Goal: Information Seeking & Learning: Learn about a topic

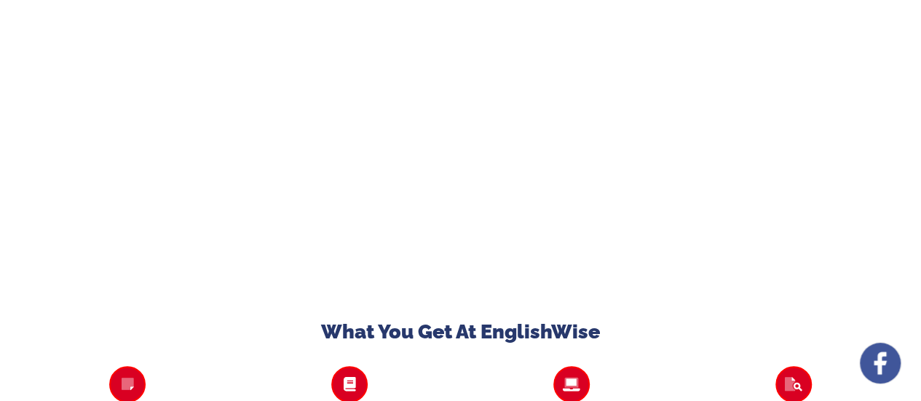
scroll to position [2785, 0]
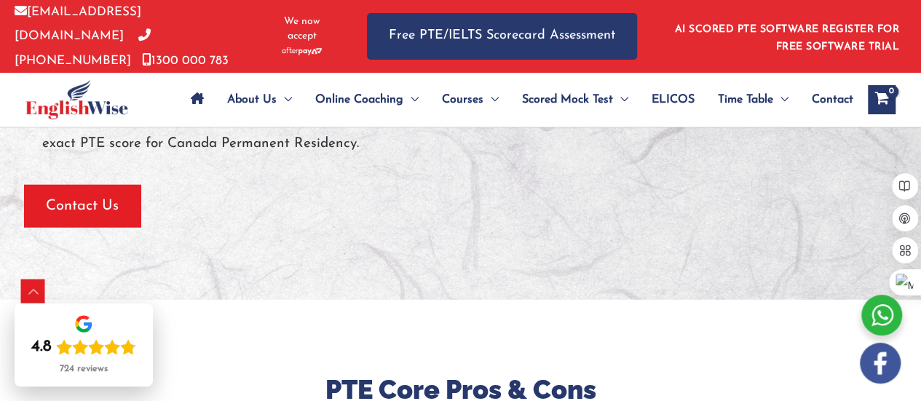
scroll to position [1382, 0]
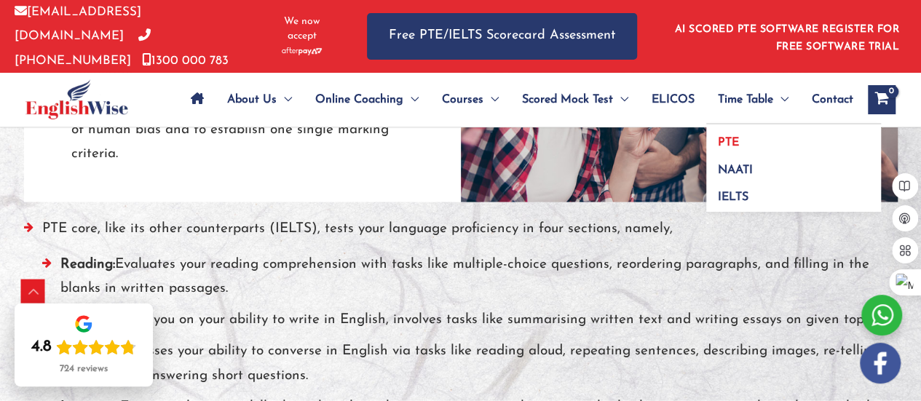
click at [730, 138] on span "PTE" at bounding box center [728, 143] width 21 height 12
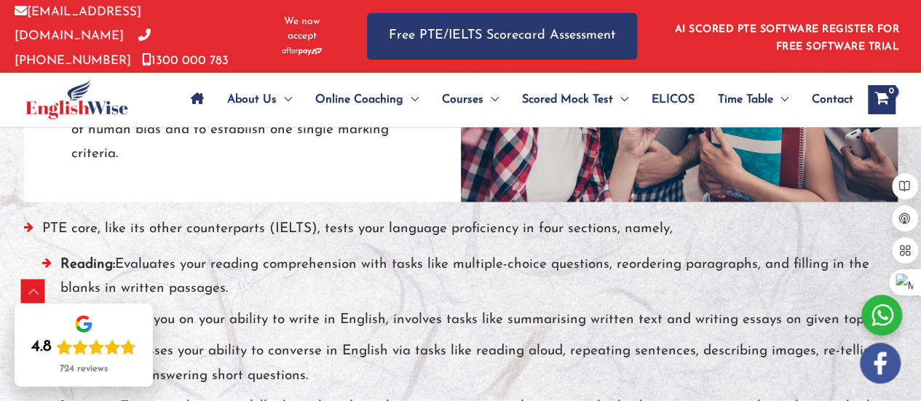
scroll to position [1733, 0]
